Goal: Navigation & Orientation: Find specific page/section

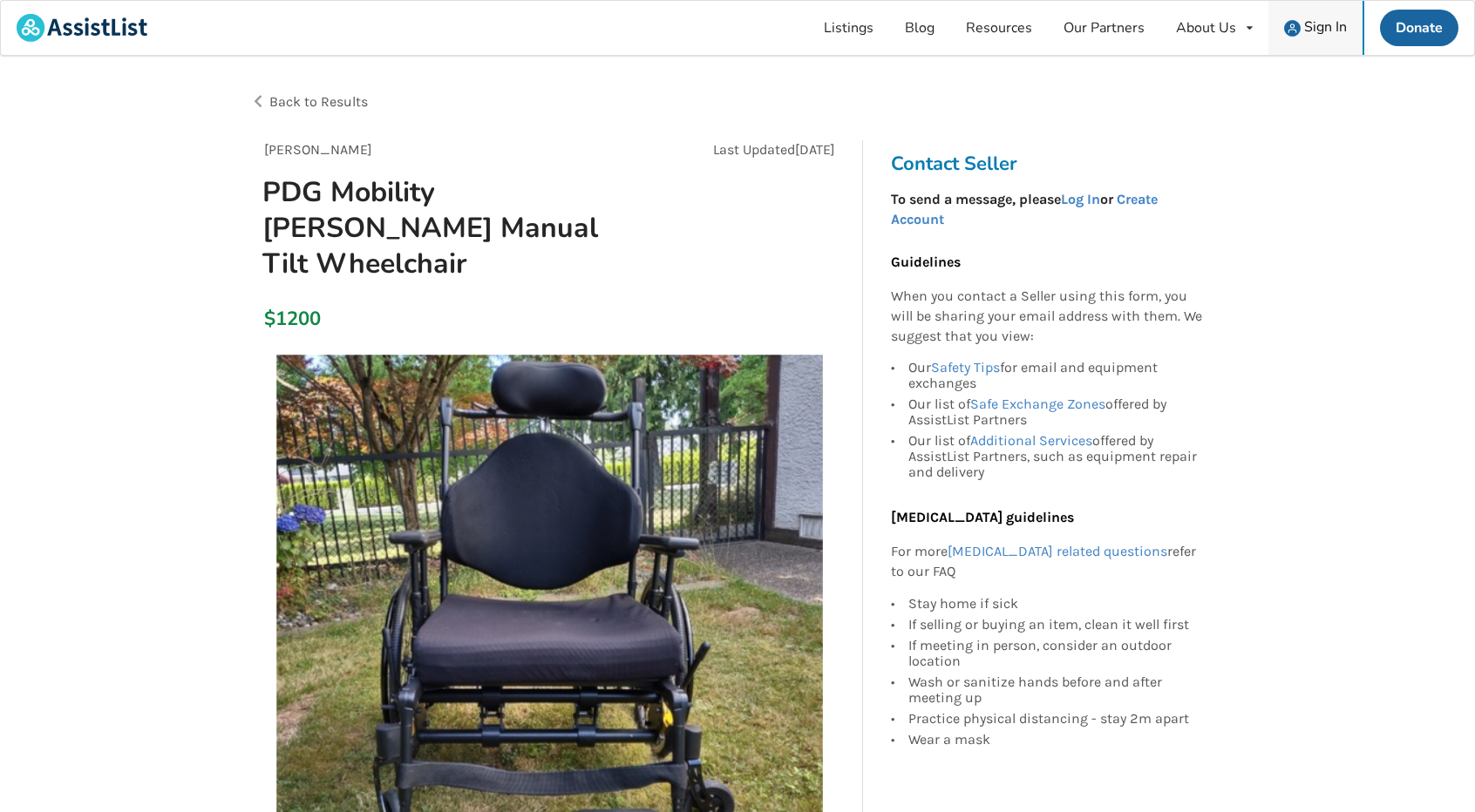
click at [1311, 28] on span "Sign In" at bounding box center [1325, 27] width 43 height 19
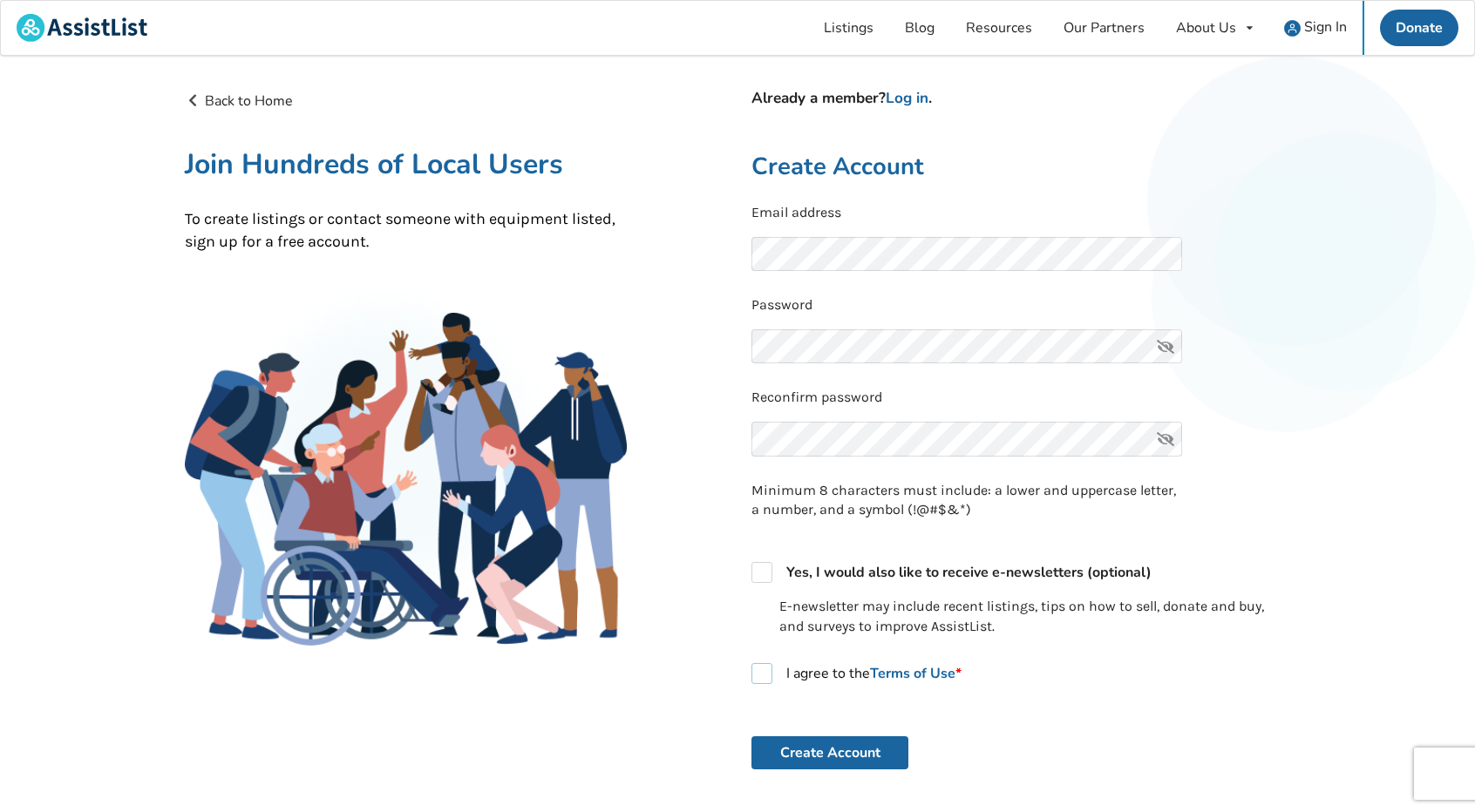
click at [761, 683] on label "I agree to the Terms of Use *" at bounding box center [857, 674] width 210 height 21
checkbox input "true"
click at [910, 100] on link "Log in" at bounding box center [906, 98] width 43 height 20
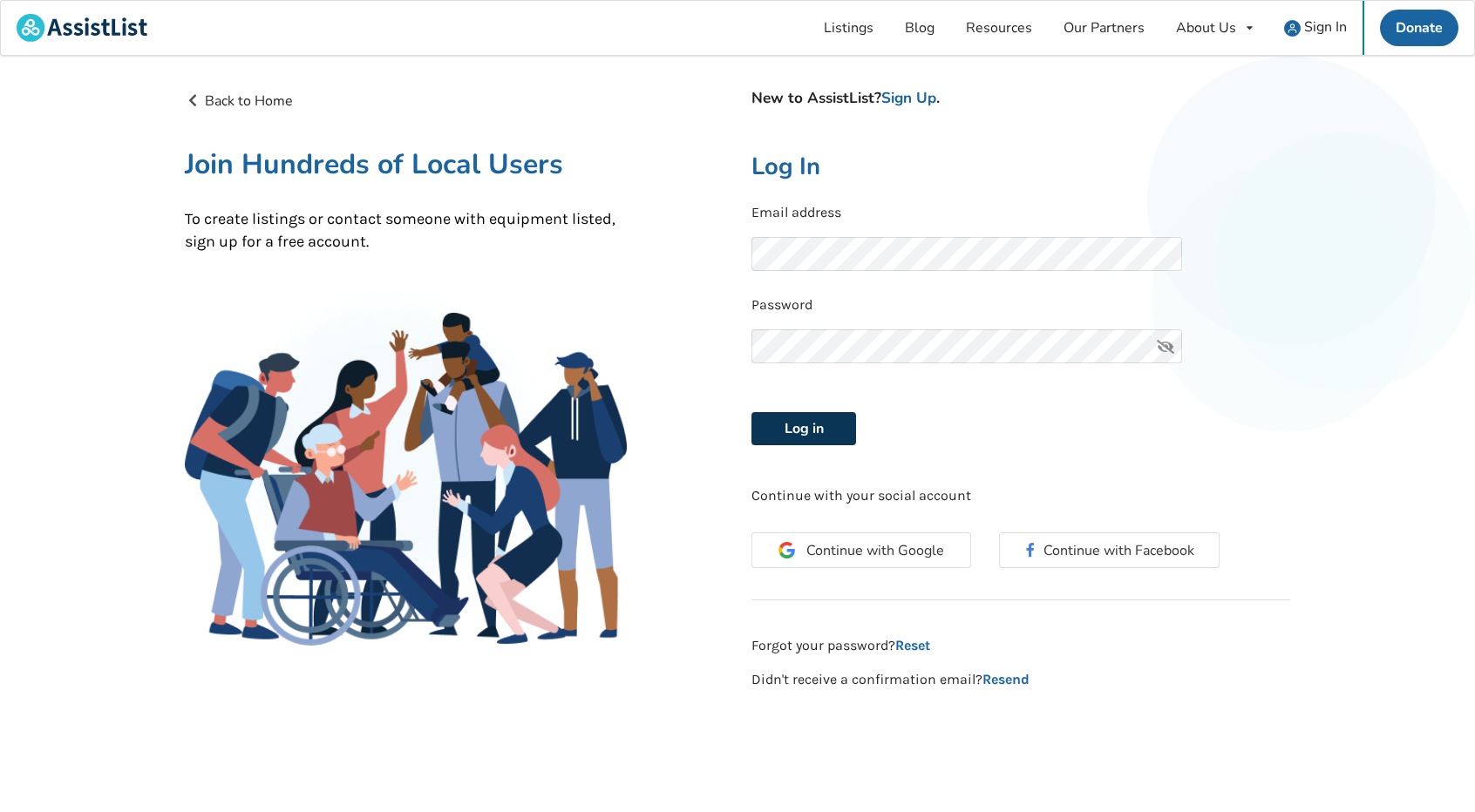
click at [802, 426] on button "Log in" at bounding box center [804, 429] width 105 height 33
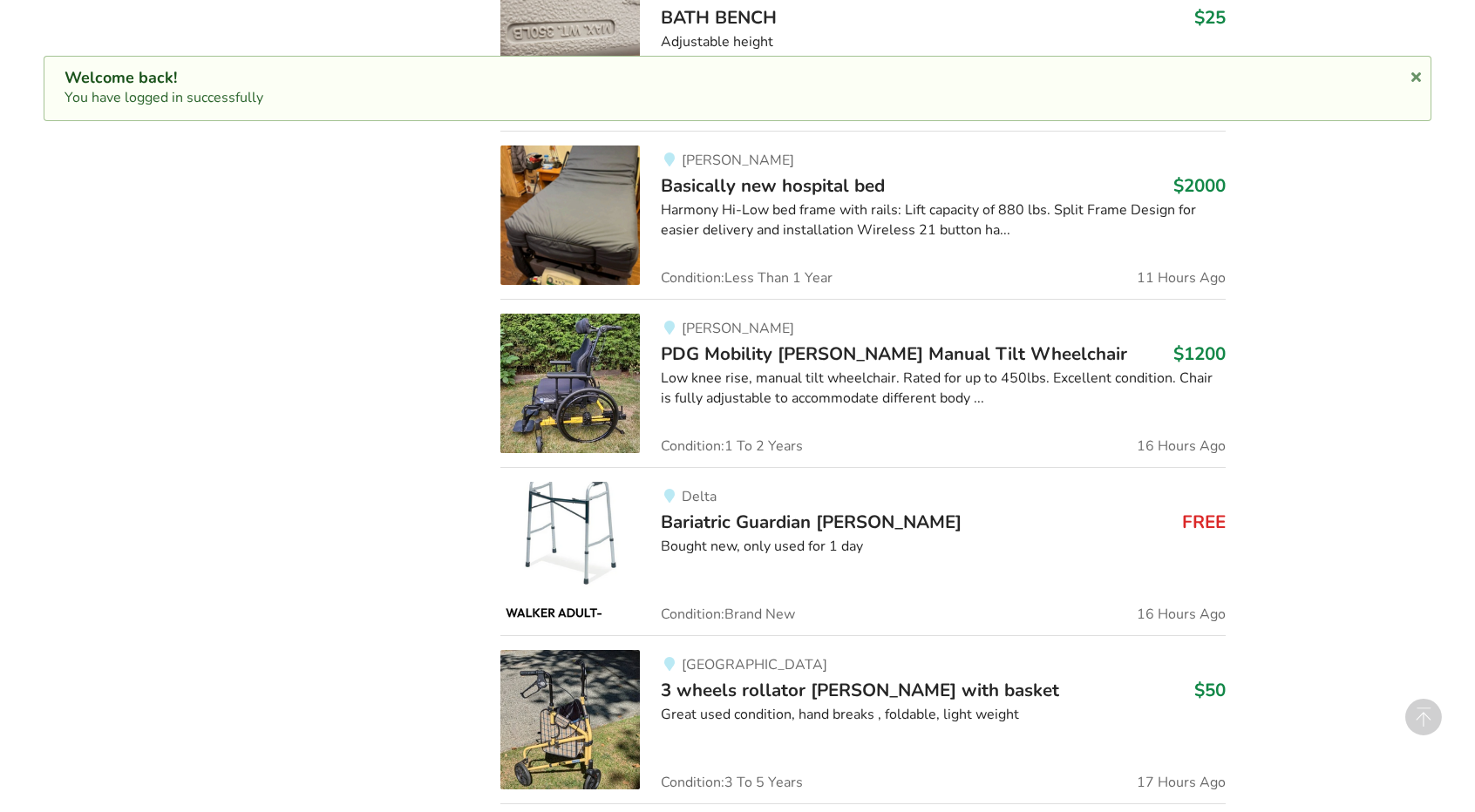
scroll to position [1188, 0]
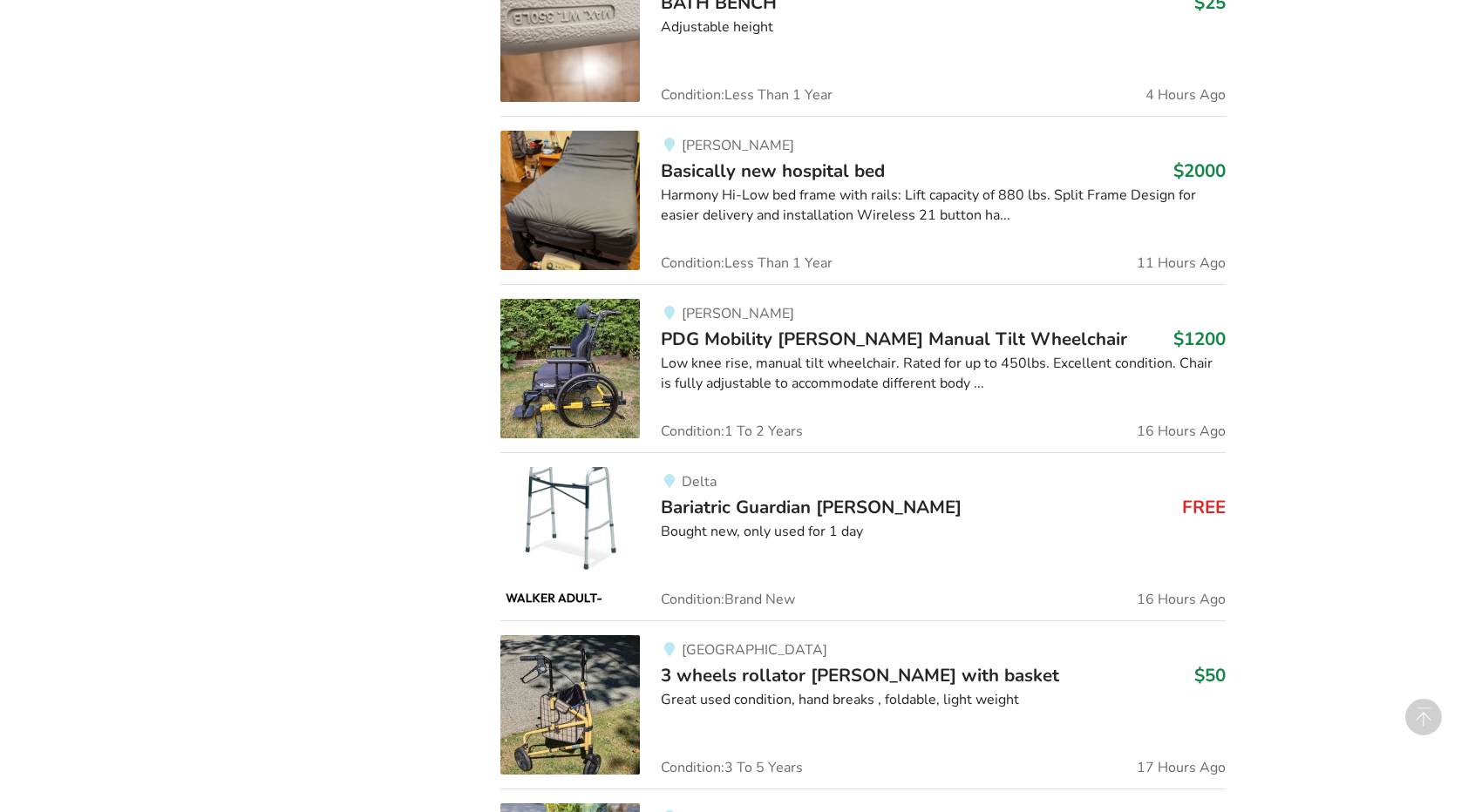
click at [856, 341] on span "PDG Mobility [PERSON_NAME] Manual Tilt Wheelchair" at bounding box center [894, 339] width 467 height 24
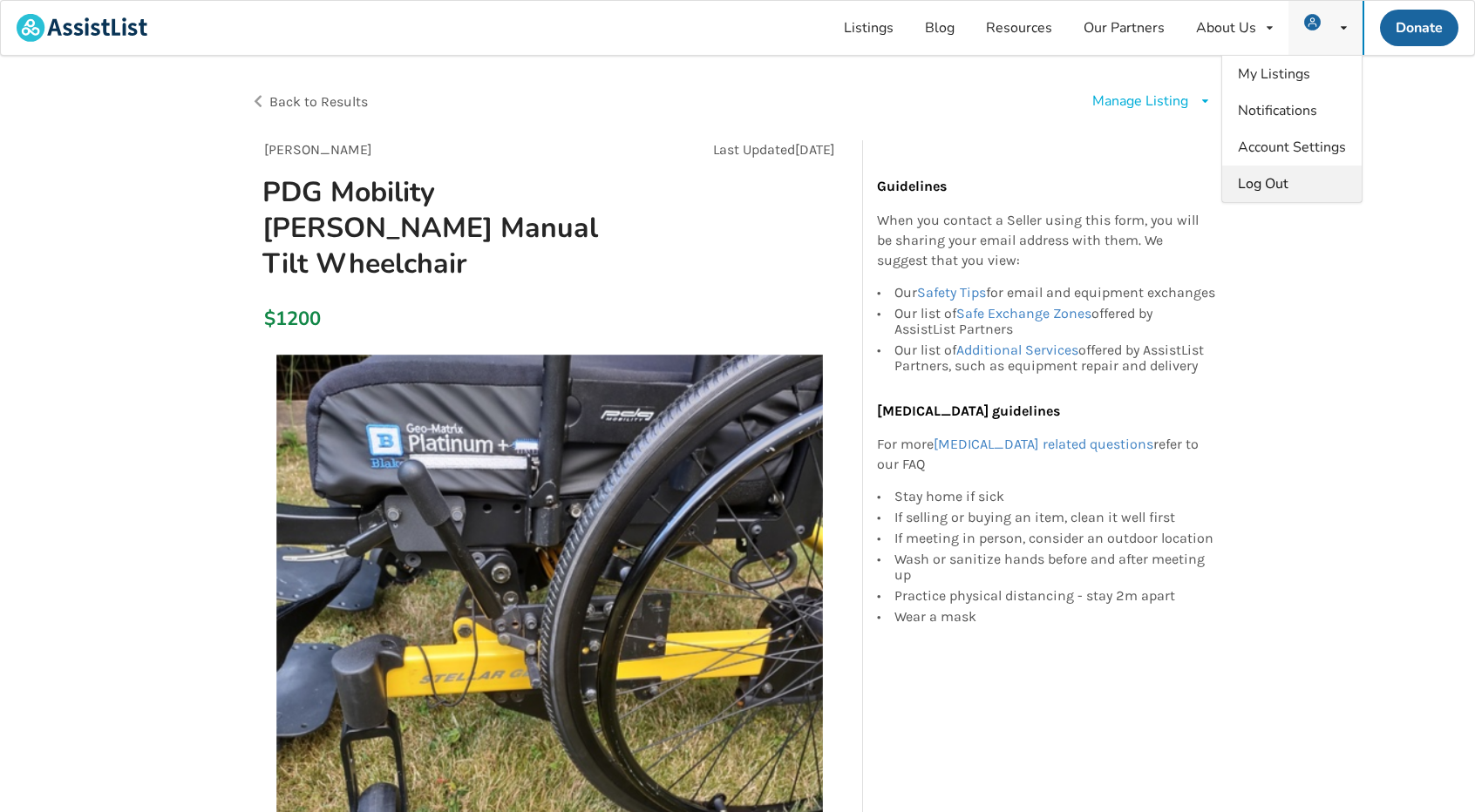
click at [1292, 179] on div "Log Out" at bounding box center [1292, 184] width 140 height 37
